Goal: Task Accomplishment & Management: Manage account settings

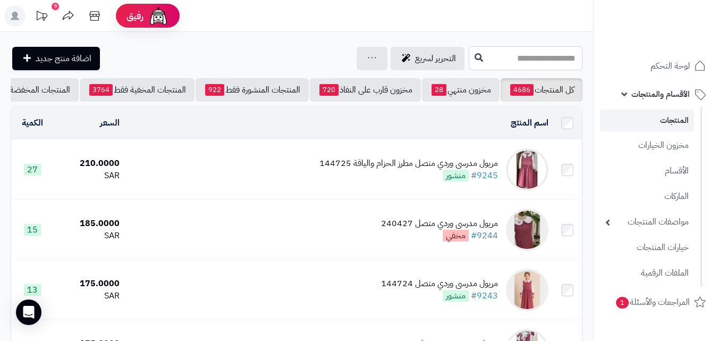
click at [515, 62] on input "text" at bounding box center [526, 58] width 114 height 24
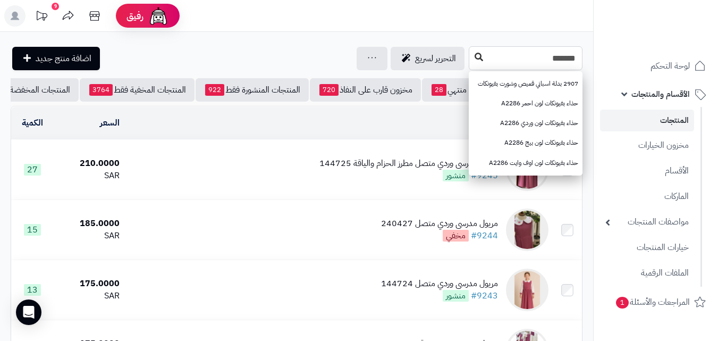
type input "*******"
click at [475, 58] on icon at bounding box center [479, 57] width 9 height 9
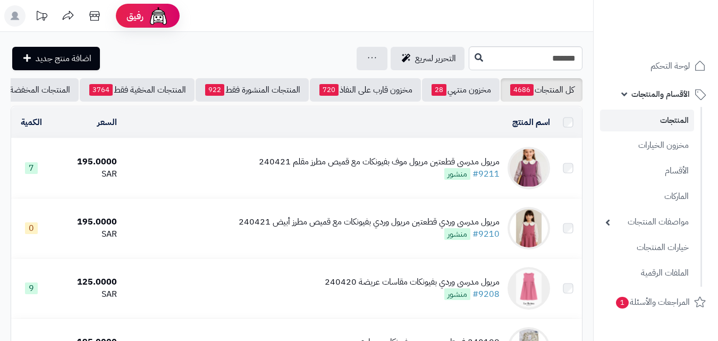
scroll to position [53, 0]
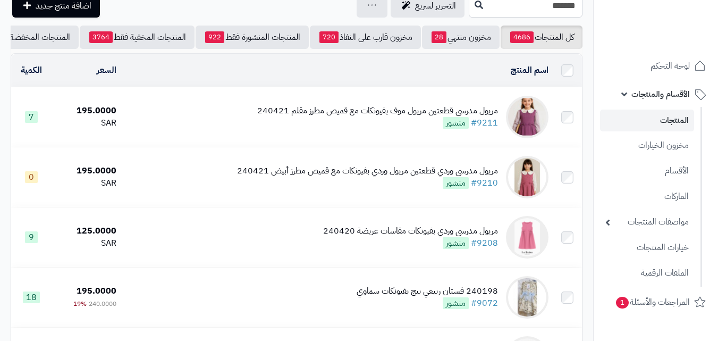
click at [369, 129] on div "مريول مدرسي قطعتين مريول موف بفيونكات مع قميص مطرز مقلم 240421 #9211 منشور" at bounding box center [377, 117] width 241 height 24
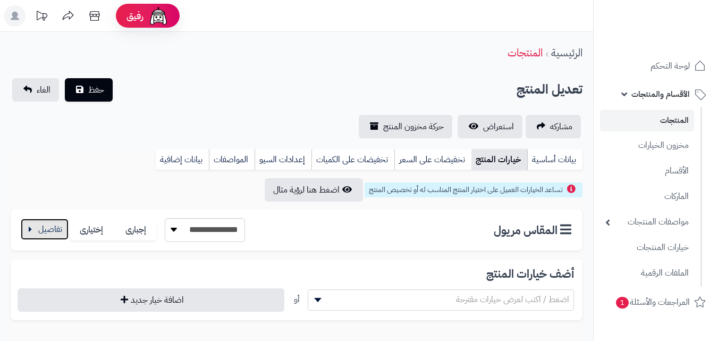
click at [62, 233] on button "button" at bounding box center [45, 228] width 48 height 21
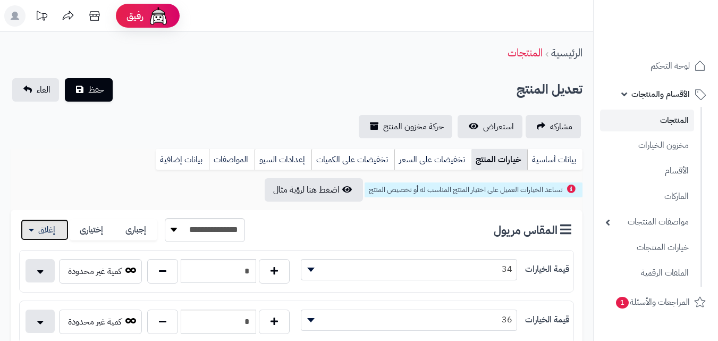
drag, startPoint x: 725, startPoint y: 86, endPoint x: 725, endPoint y: 48, distance: 38.3
click at [718, 48] on html "رفيق ! الطلبات معالجة مكتمل إرجاع المنتجات العملاء المتواجدون الان 20159 عملاء …" at bounding box center [359, 170] width 718 height 341
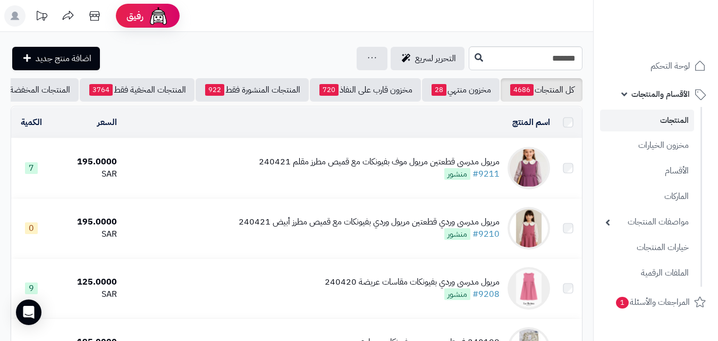
scroll to position [53, 0]
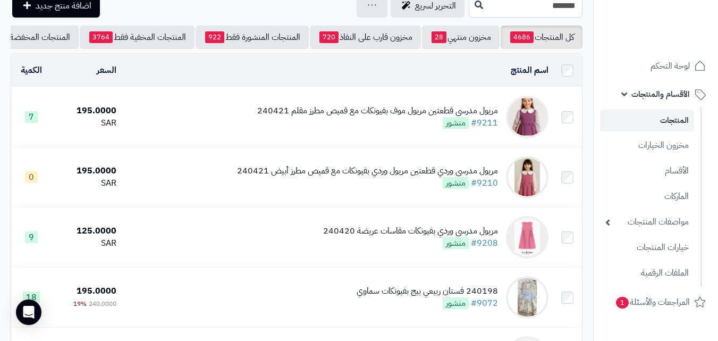
click at [380, 104] on td "مريول مدرسي قطعتين مريول موف بفيونكات مع قميص مطرز مقلم 240421 #9211 منشور" at bounding box center [336, 117] width 431 height 60
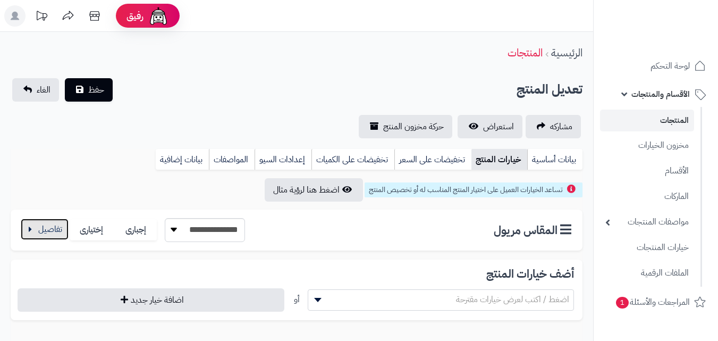
click at [66, 220] on button "button" at bounding box center [45, 228] width 48 height 21
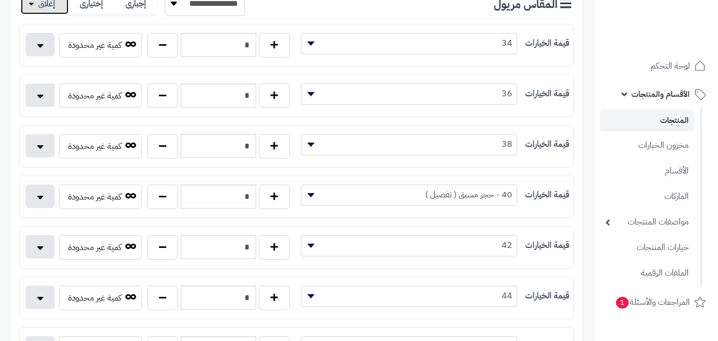
scroll to position [231, 0]
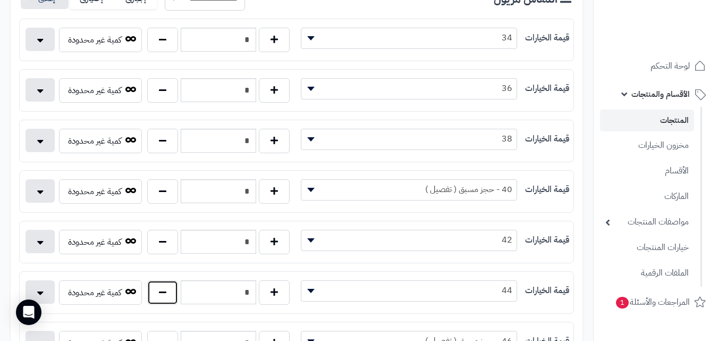
drag, startPoint x: 164, startPoint y: 293, endPoint x: 517, endPoint y: 245, distance: 356.5
click at [164, 293] on button "button" at bounding box center [162, 292] width 31 height 24
type input "*"
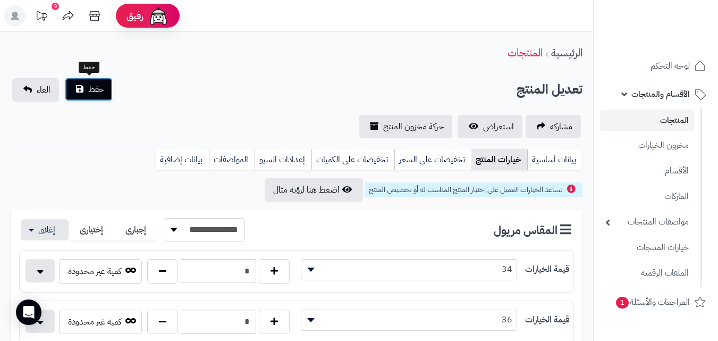
click at [83, 90] on button "حفظ" at bounding box center [89, 89] width 48 height 23
